Goal: Navigation & Orientation: Go to known website

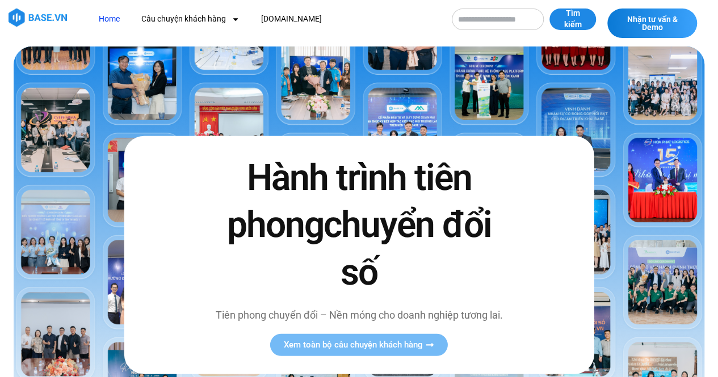
click at [49, 16] on img at bounding box center [38, 18] width 58 height 18
